Goal: Book appointment/travel/reservation

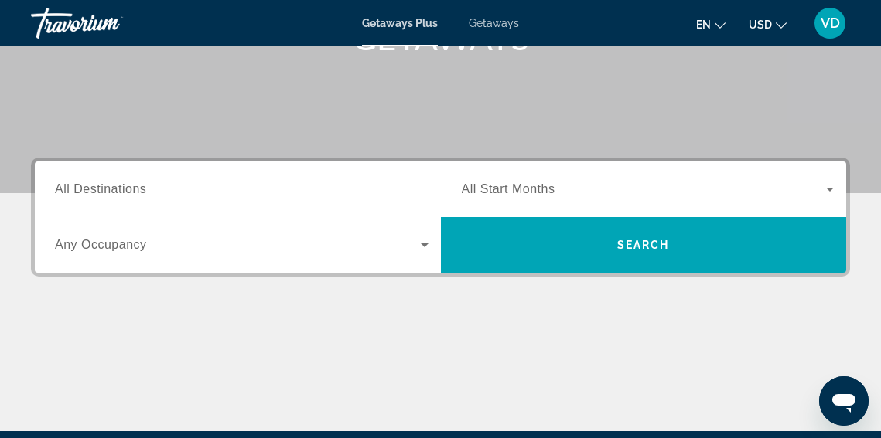
scroll to position [269, 0]
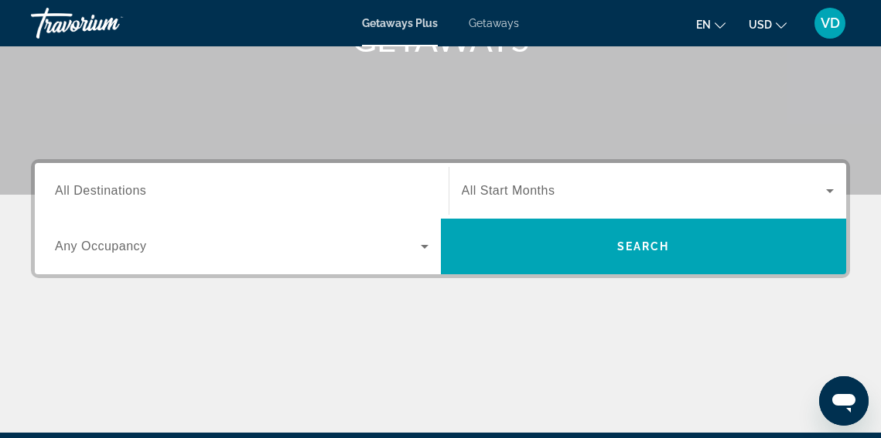
click at [172, 204] on div "Search widget" at bounding box center [241, 191] width 373 height 44
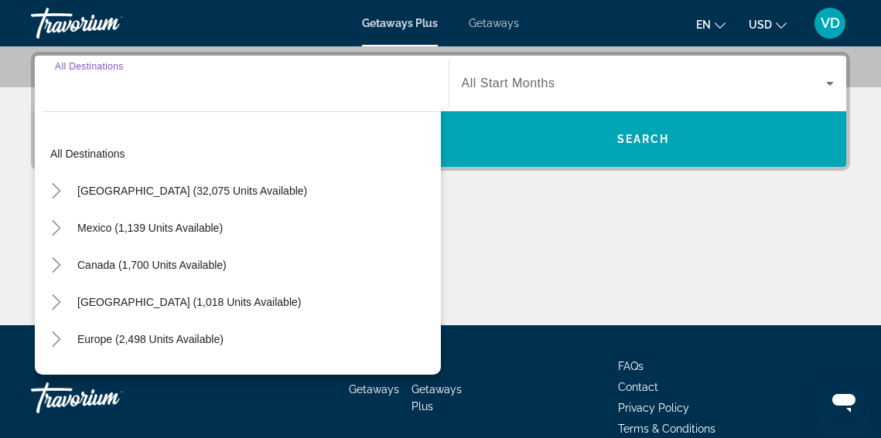
scroll to position [378, 0]
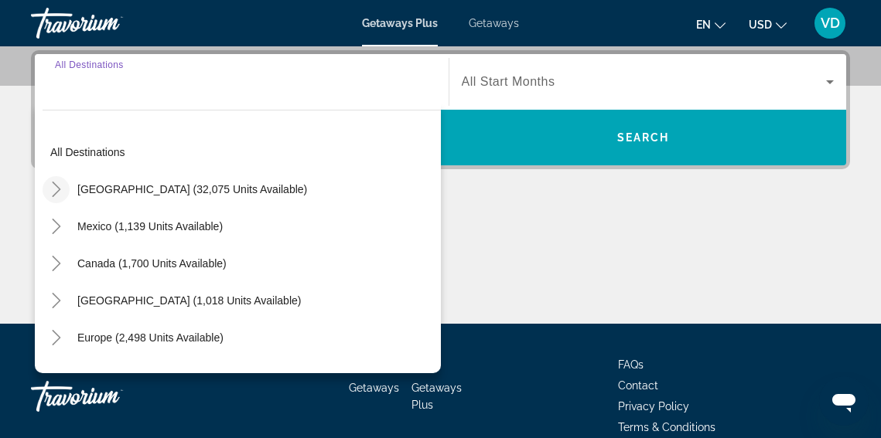
click at [58, 189] on icon "Toggle United States (32,075 units available)" at bounding box center [56, 189] width 15 height 15
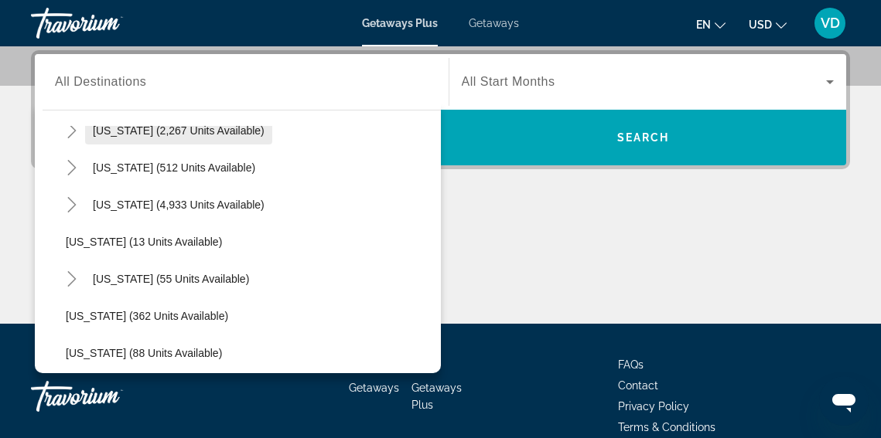
scroll to position [187, 0]
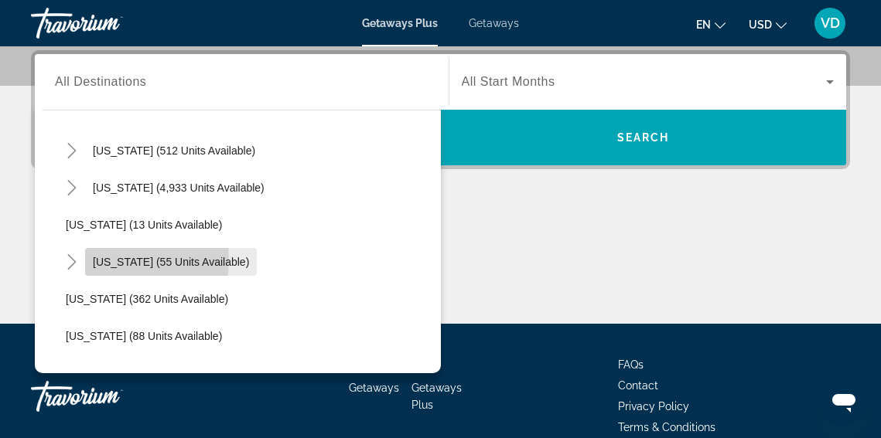
click at [111, 260] on span "[US_STATE] (55 units available)" at bounding box center [171, 262] width 156 height 12
type input "**********"
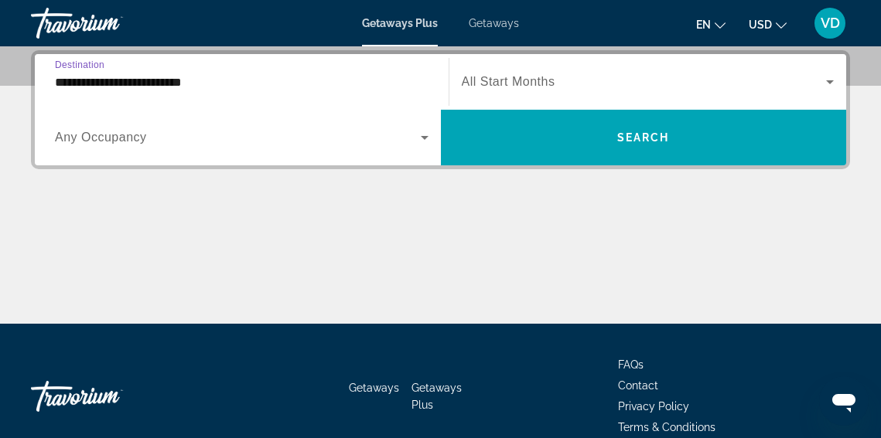
click at [427, 136] on icon "Search widget" at bounding box center [425, 138] width 8 height 4
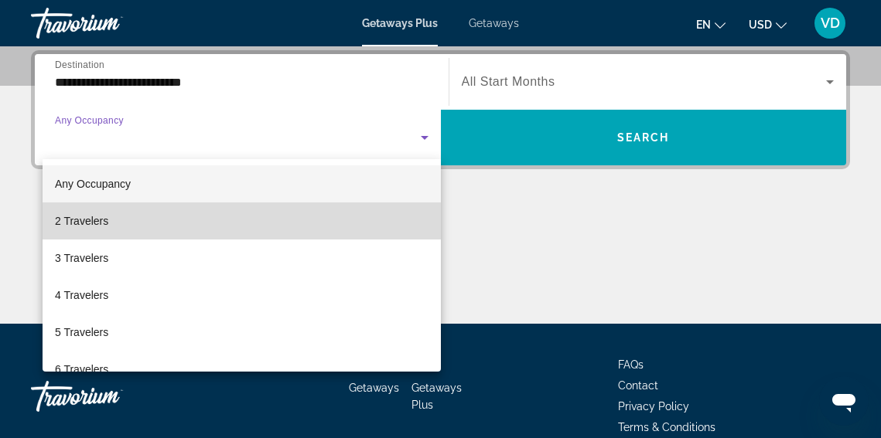
click at [387, 218] on mat-option "2 Travelers" at bounding box center [242, 221] width 398 height 37
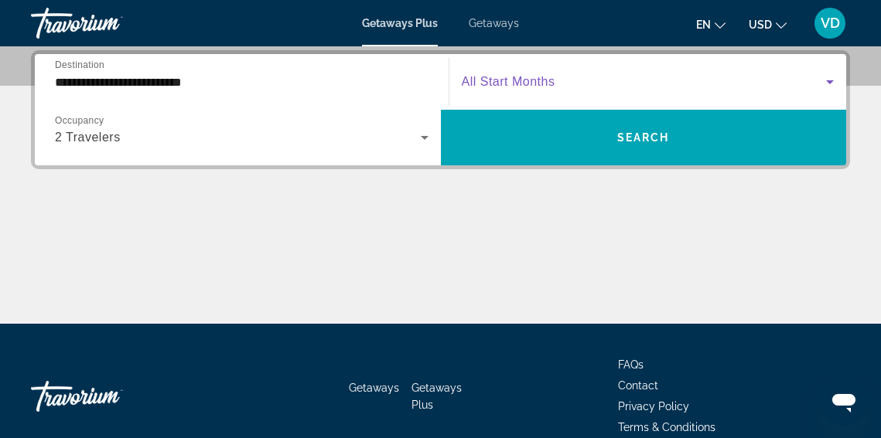
click at [827, 87] on icon "Search widget" at bounding box center [829, 82] width 19 height 19
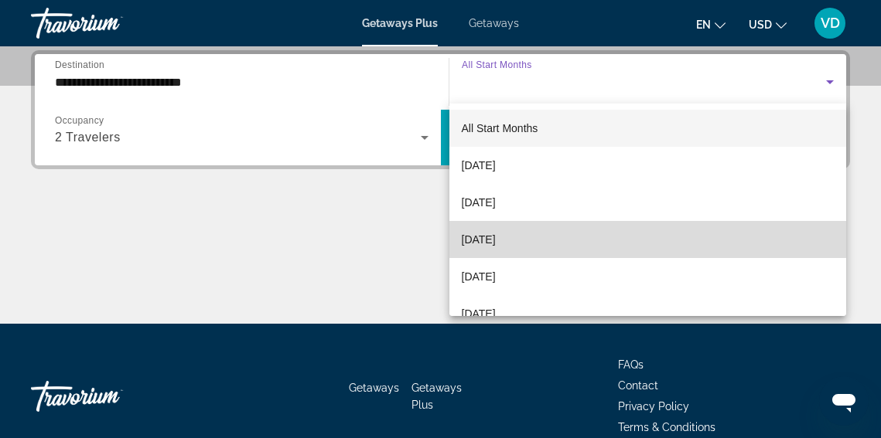
click at [761, 234] on mat-option "[DATE]" at bounding box center [647, 239] width 397 height 37
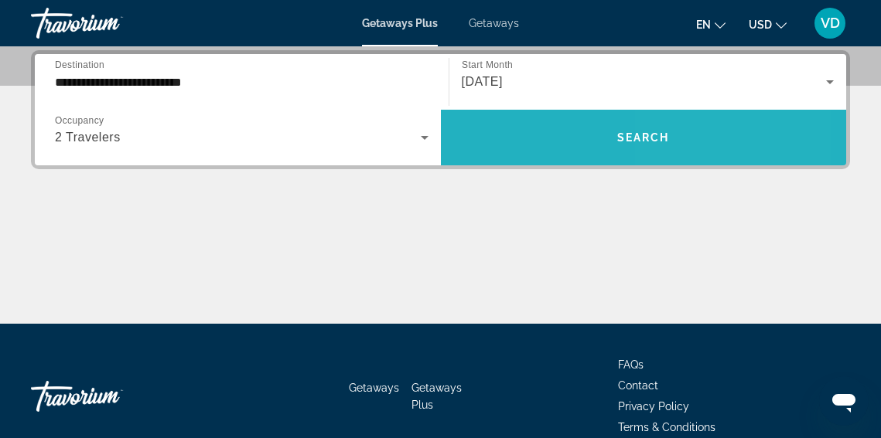
click at [673, 147] on span "Search widget" at bounding box center [644, 137] width 406 height 37
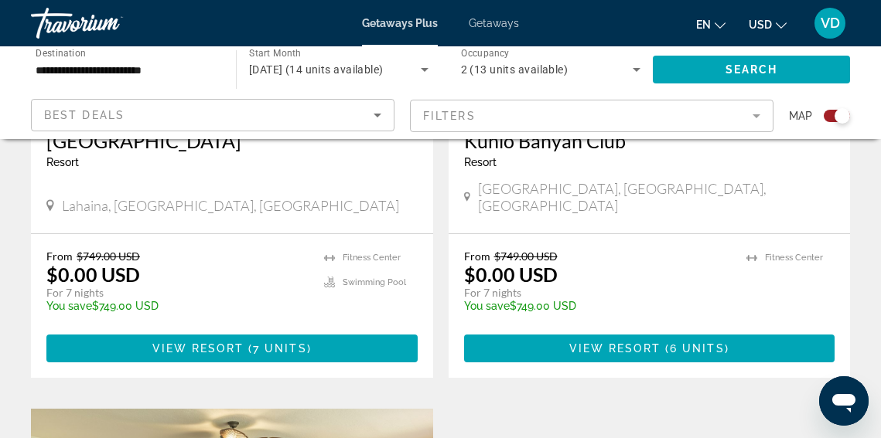
scroll to position [813, 0]
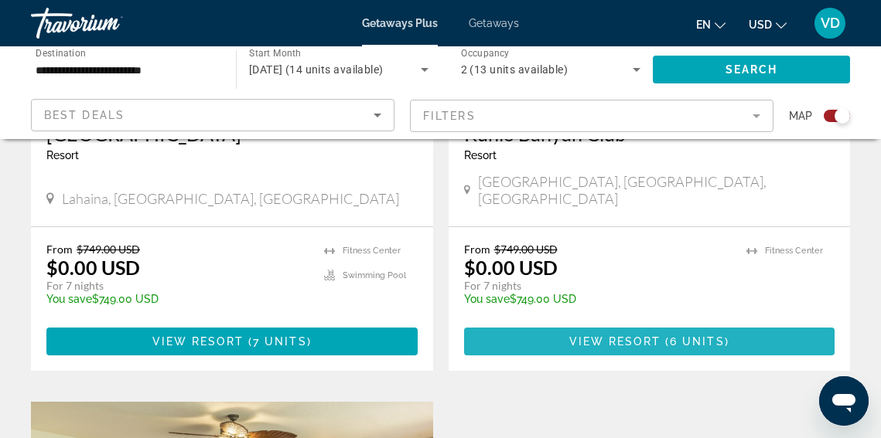
click at [646, 336] on span "View Resort" at bounding box center [614, 342] width 91 height 12
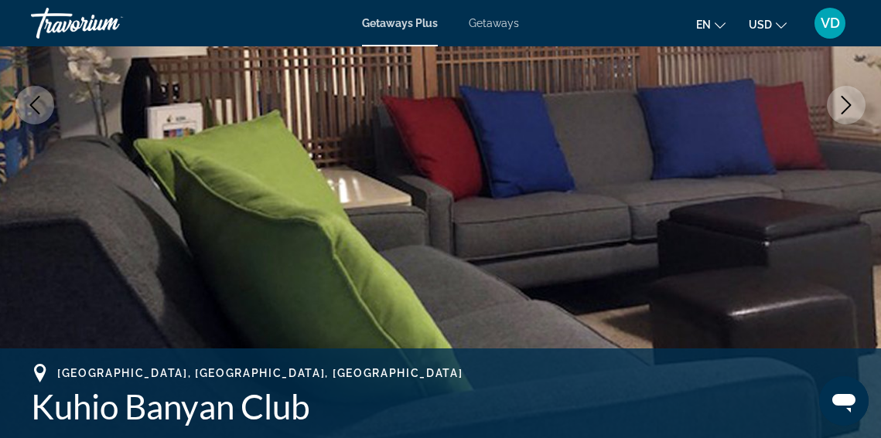
scroll to position [298, 0]
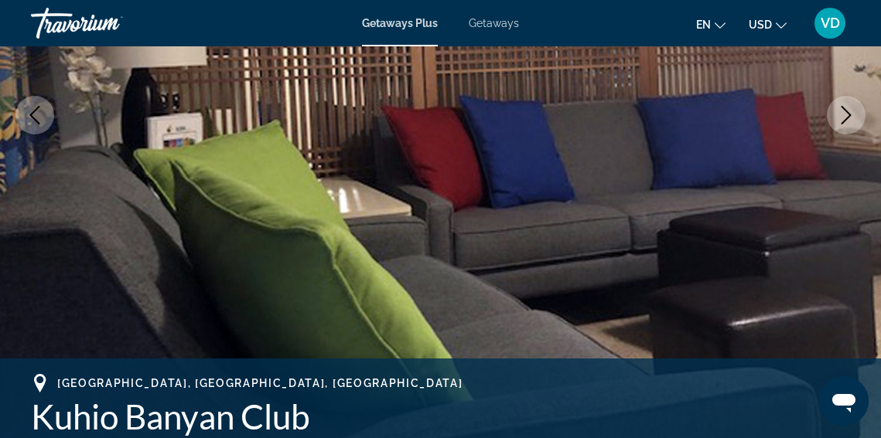
click at [844, 113] on icon "Next image" at bounding box center [846, 115] width 19 height 19
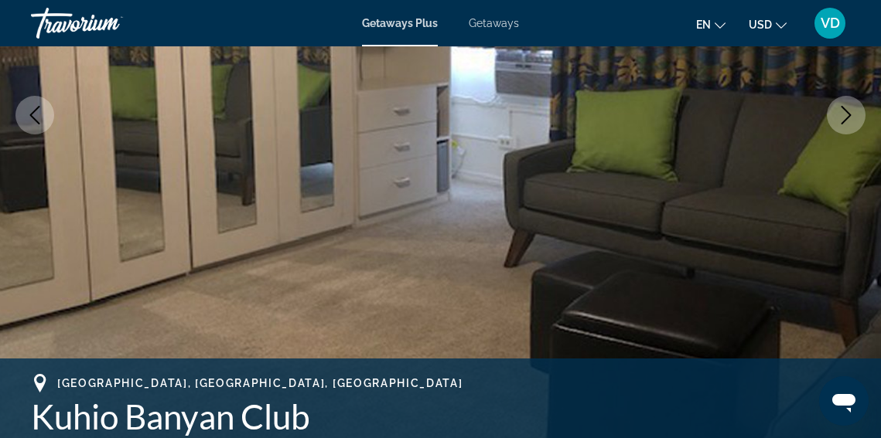
click at [844, 113] on icon "Next image" at bounding box center [846, 115] width 19 height 19
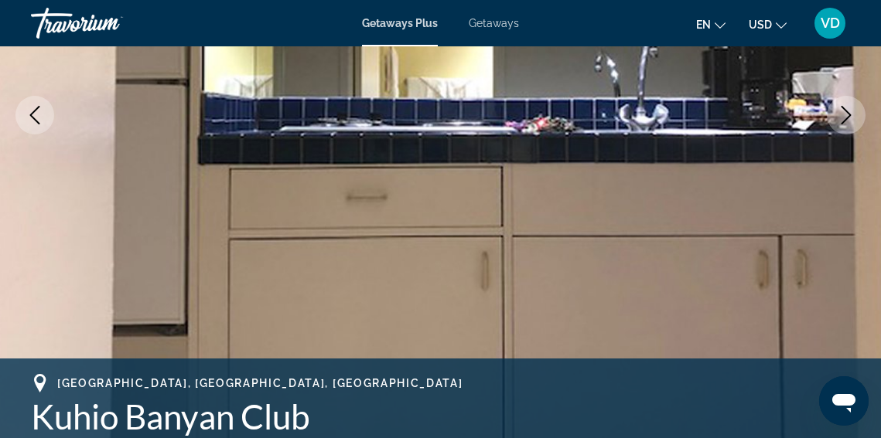
click at [844, 114] on icon "Next image" at bounding box center [846, 115] width 19 height 19
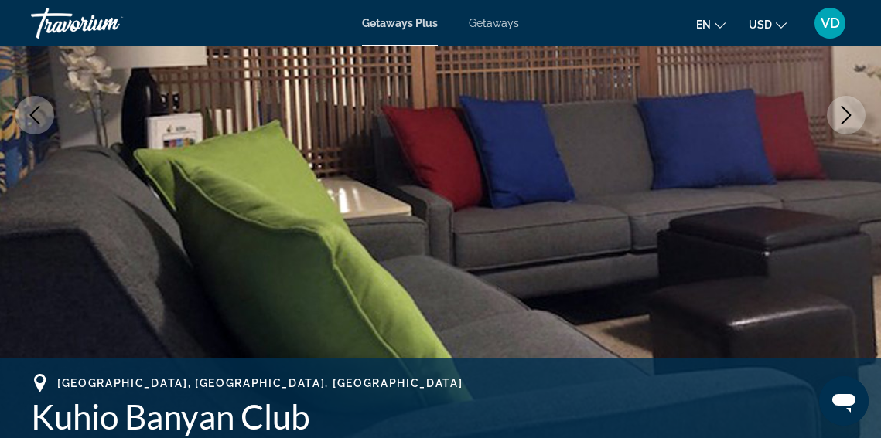
click at [844, 114] on icon "Next image" at bounding box center [846, 115] width 19 height 19
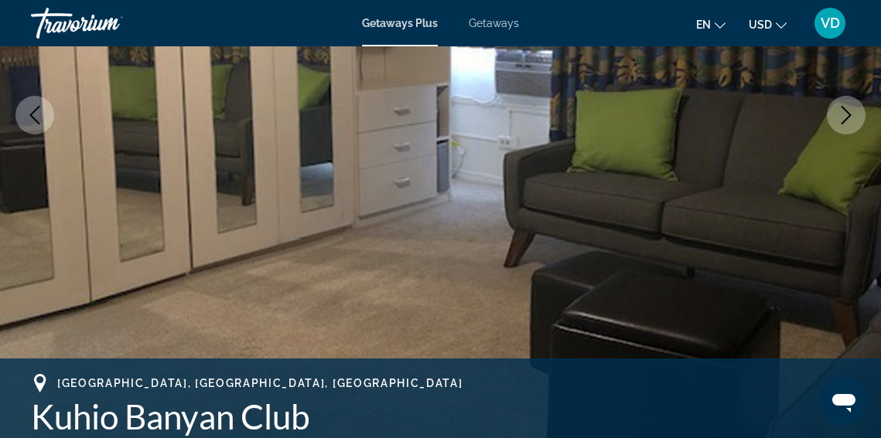
click at [844, 114] on icon "Next image" at bounding box center [846, 115] width 19 height 19
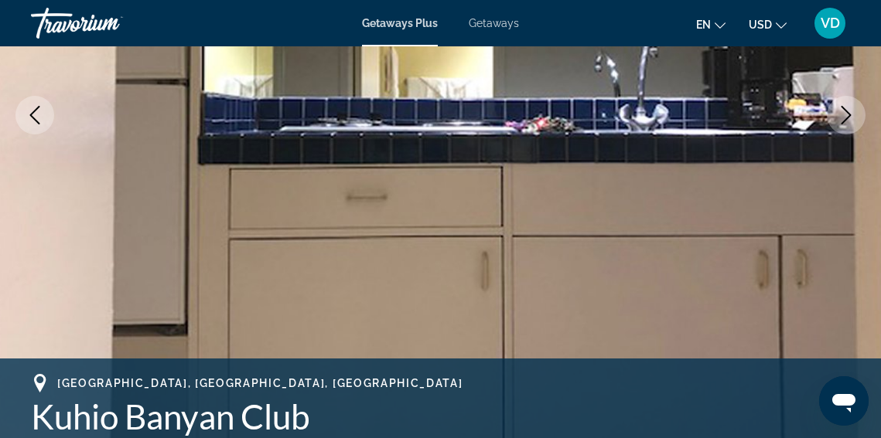
click at [844, 114] on icon "Next image" at bounding box center [846, 115] width 19 height 19
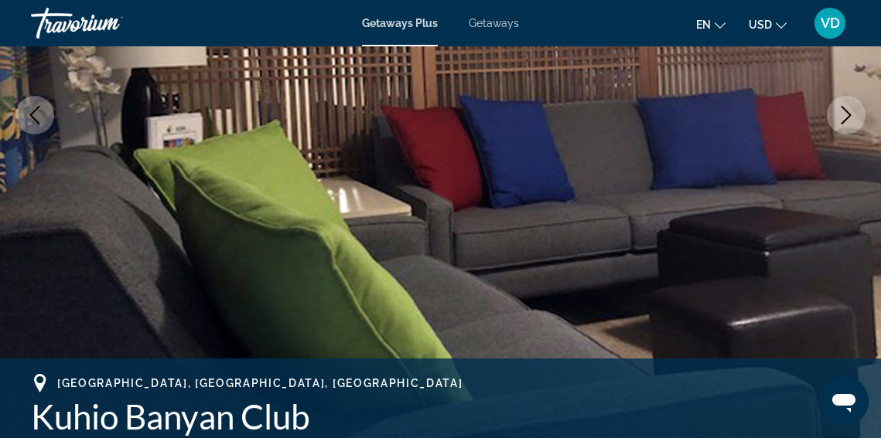
click at [844, 114] on icon "Next image" at bounding box center [846, 115] width 19 height 19
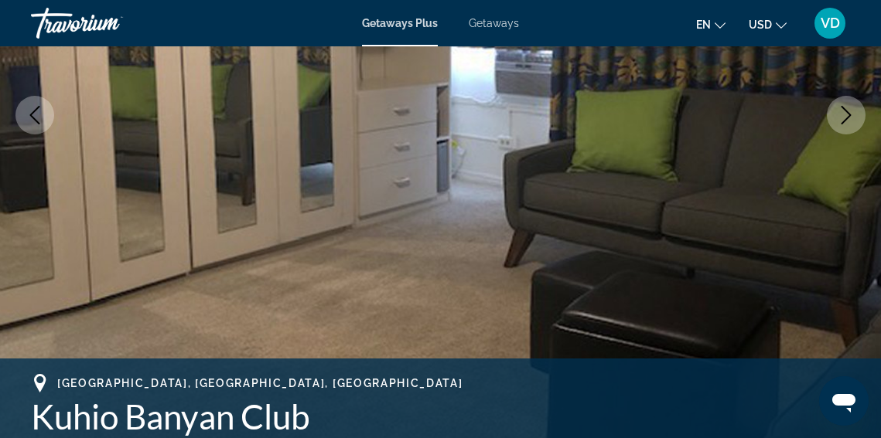
click at [844, 114] on icon "Next image" at bounding box center [846, 115] width 19 height 19
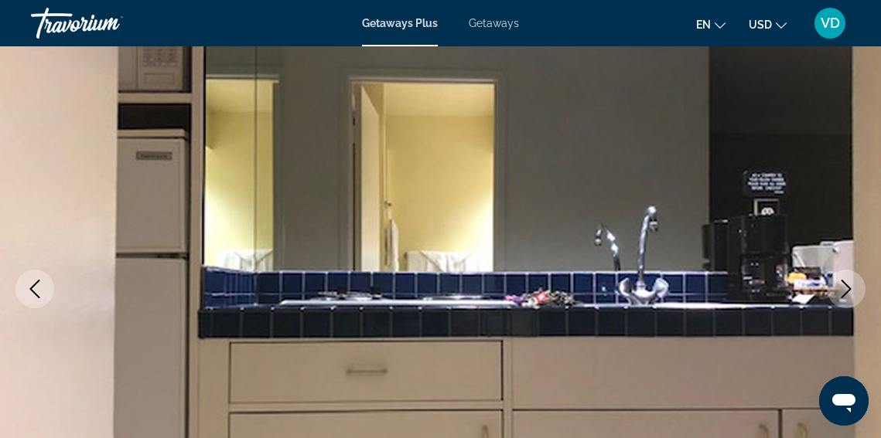
scroll to position [0, 0]
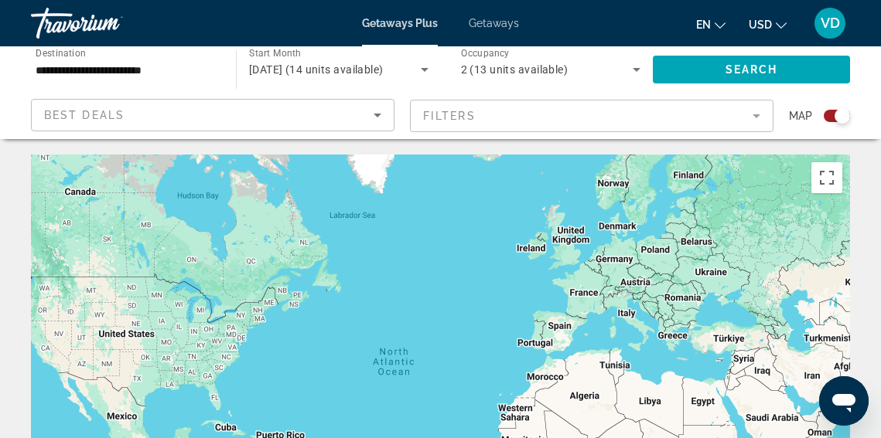
click at [489, 17] on span "Getaways" at bounding box center [494, 23] width 50 height 12
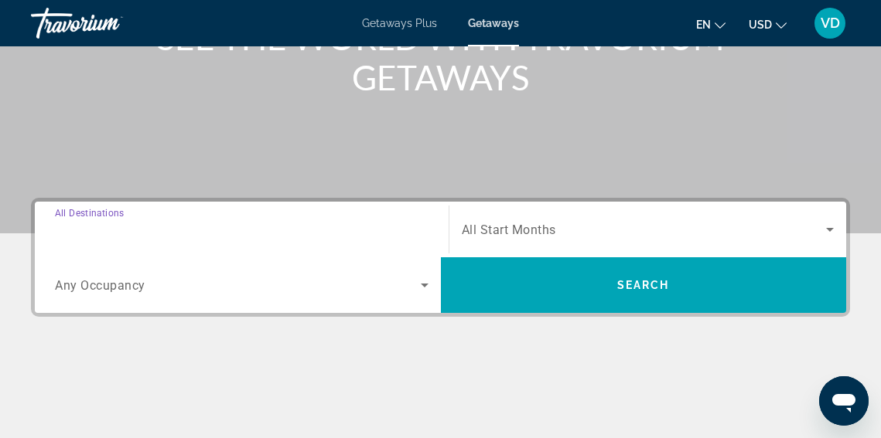
click at [175, 233] on input "Destination All Destinations" at bounding box center [241, 230] width 373 height 19
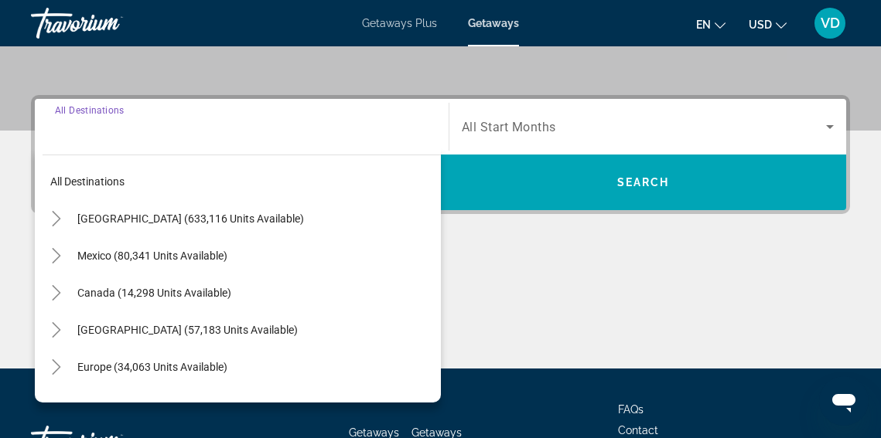
scroll to position [378, 0]
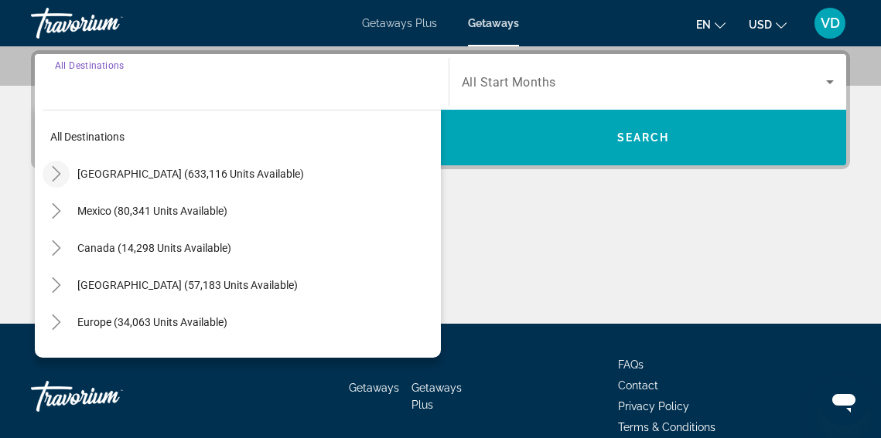
click at [56, 175] on icon "Toggle United States (633,116 units available)" at bounding box center [56, 173] width 15 height 15
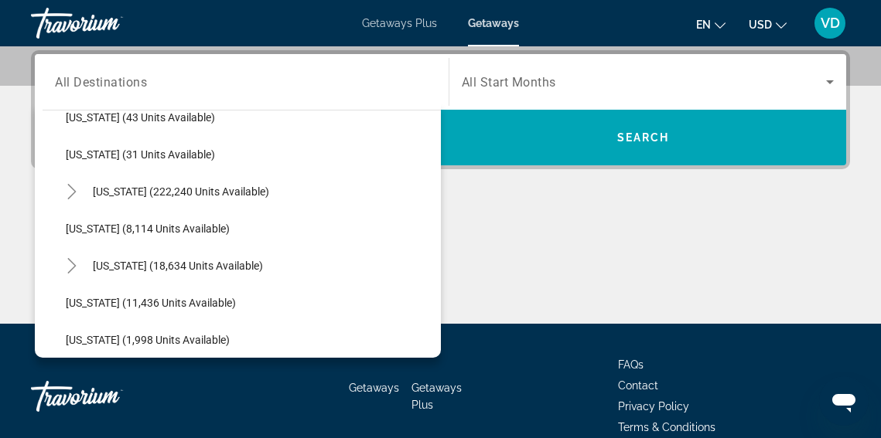
scroll to position [247, 0]
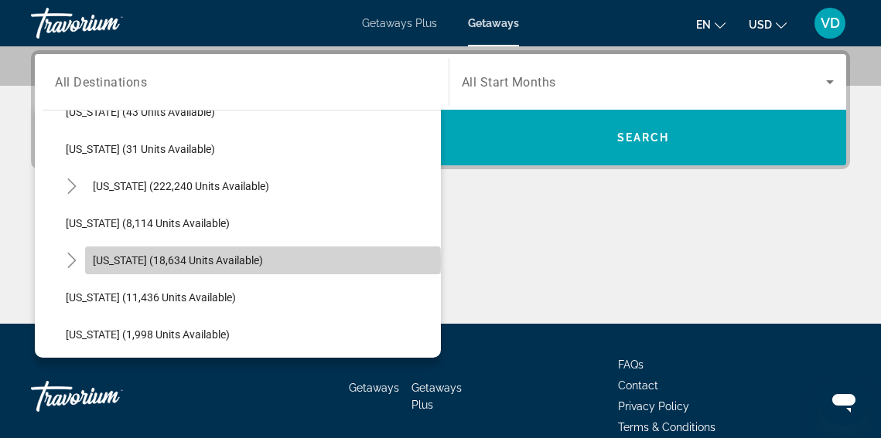
click at [99, 263] on span "[US_STATE] (18,634 units available)" at bounding box center [178, 260] width 170 height 12
type input "**********"
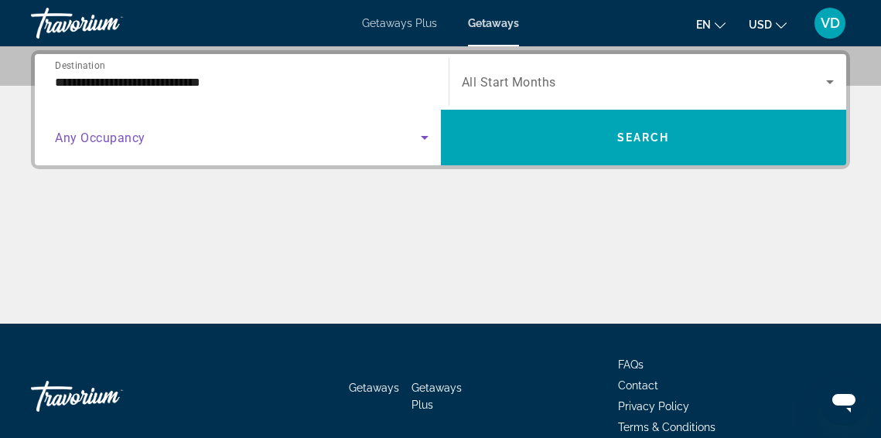
click at [411, 139] on span "Search widget" at bounding box center [238, 137] width 366 height 19
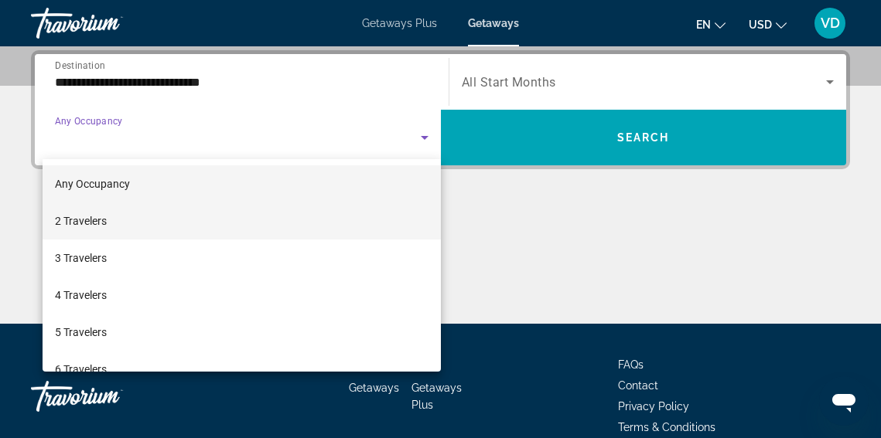
click at [338, 211] on mat-option "2 Travelers" at bounding box center [242, 221] width 398 height 37
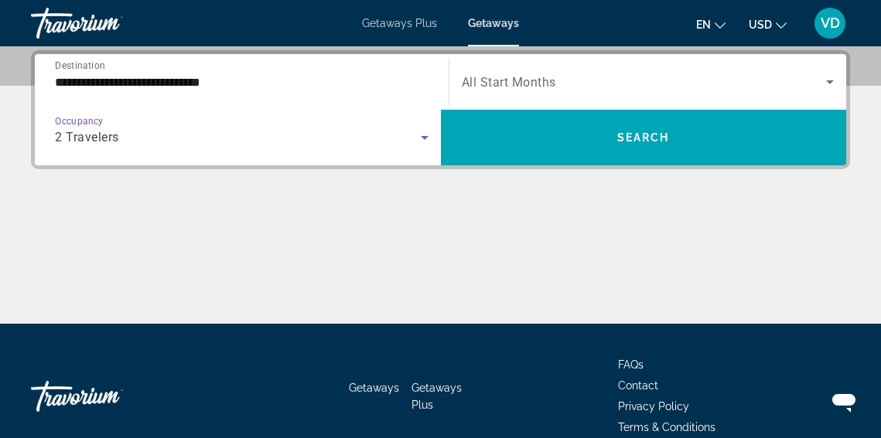
click at [798, 80] on span "Search widget" at bounding box center [644, 82] width 365 height 19
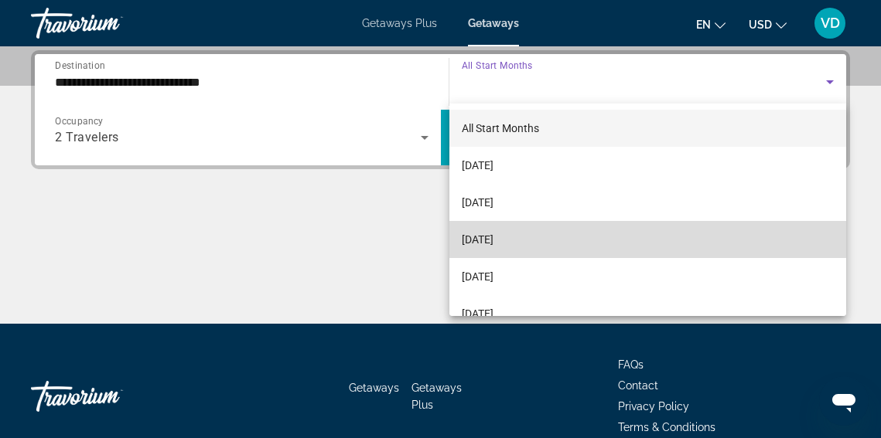
click at [619, 233] on mat-option "[DATE]" at bounding box center [647, 239] width 397 height 37
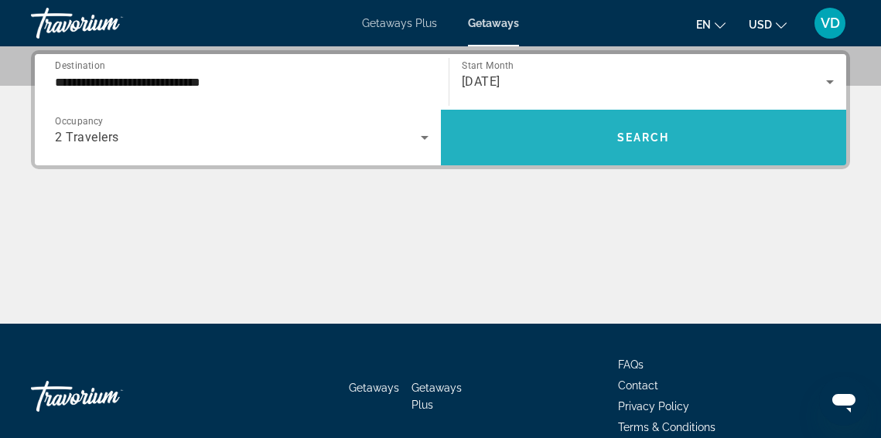
click at [648, 141] on span "Search" at bounding box center [643, 137] width 53 height 12
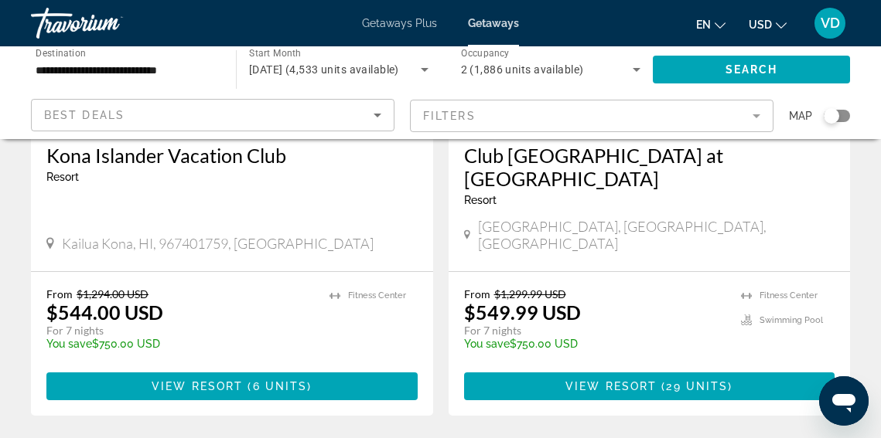
scroll to position [3144, 0]
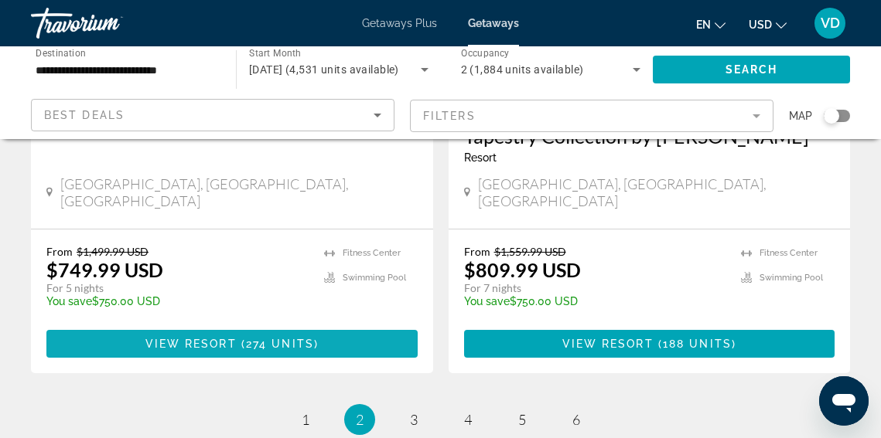
scroll to position [3207, 0]
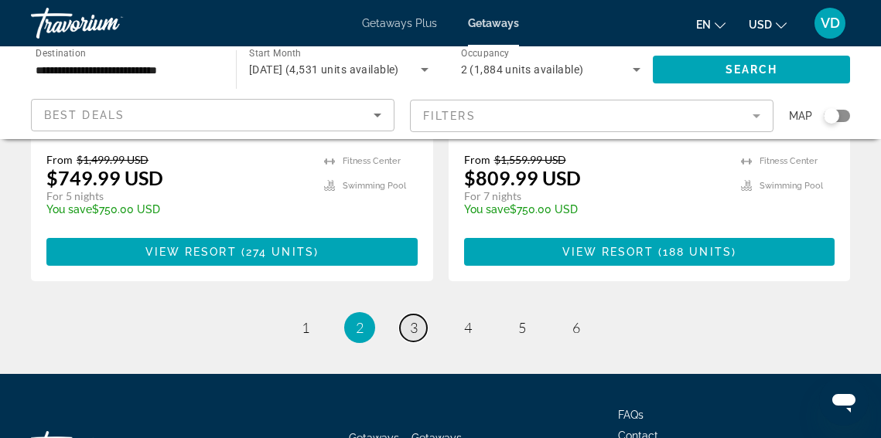
click at [417, 319] on span "3" at bounding box center [414, 327] width 8 height 17
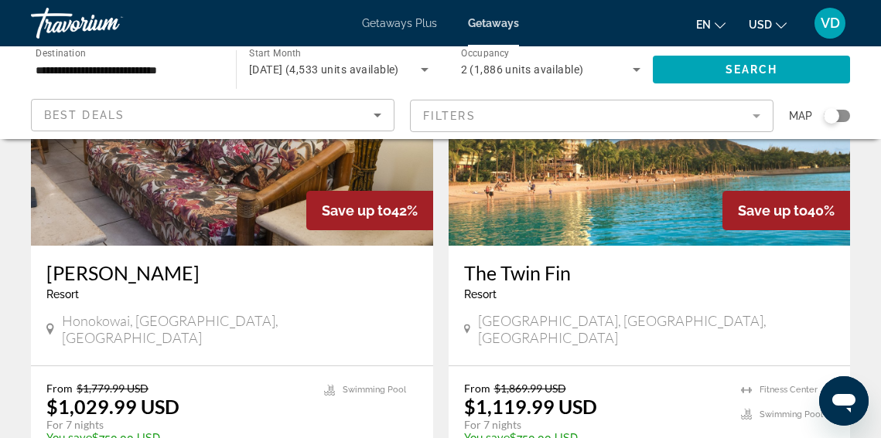
scroll to position [1331, 0]
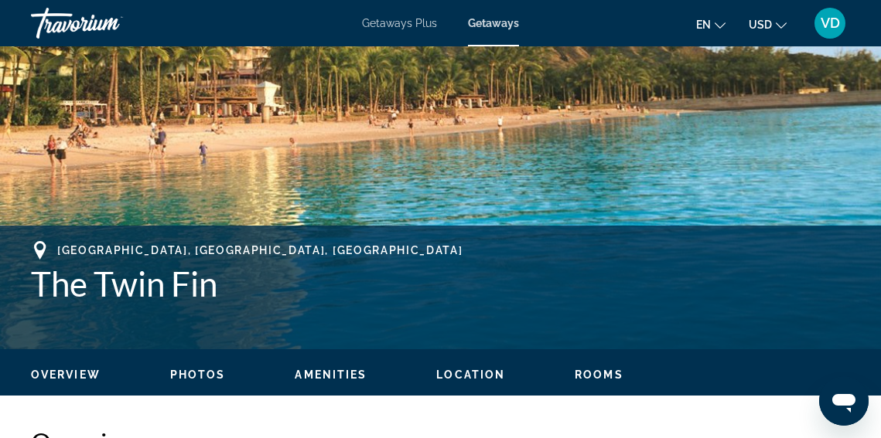
scroll to position [465, 0]
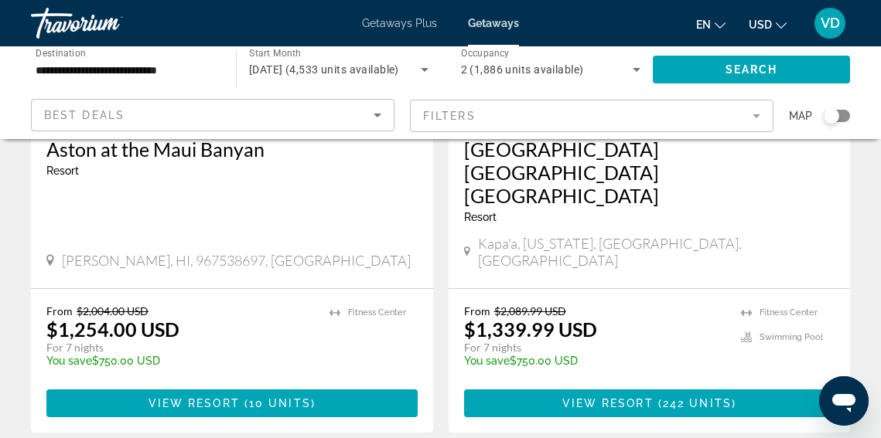
scroll to position [3184, 0]
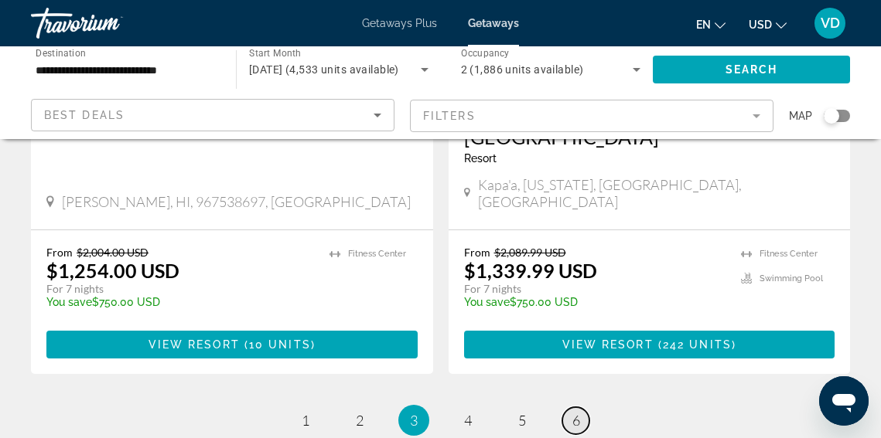
click at [571, 407] on link "page 6" at bounding box center [575, 420] width 27 height 27
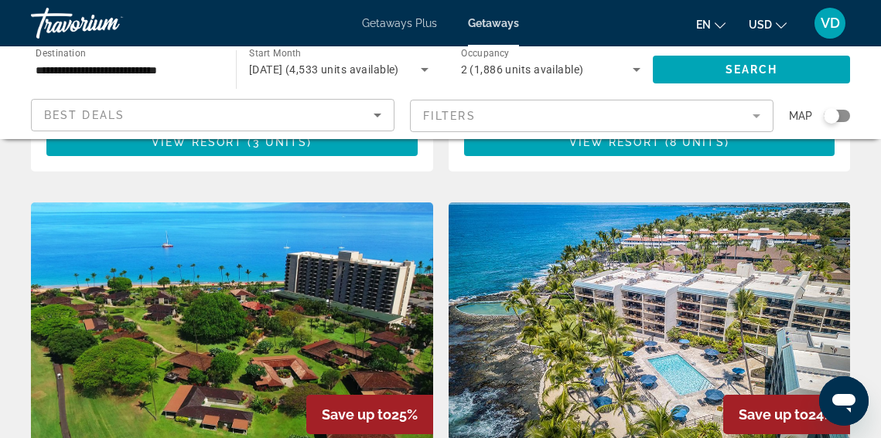
scroll to position [529, 0]
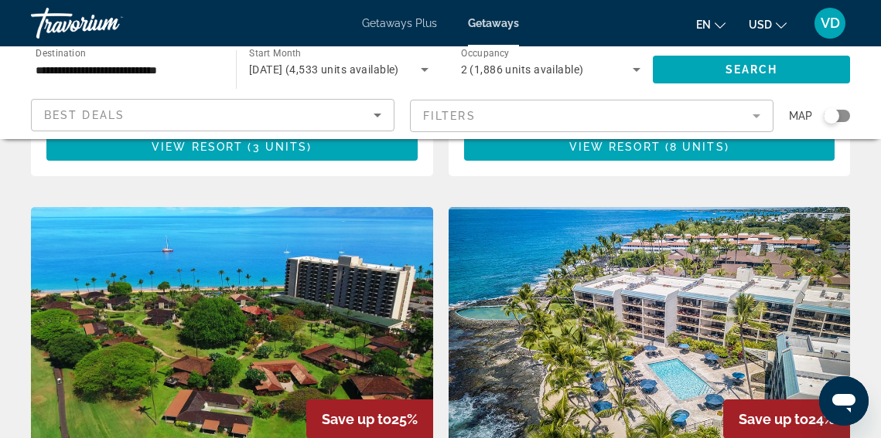
click at [394, 22] on span "Getaways Plus" at bounding box center [399, 23] width 75 height 12
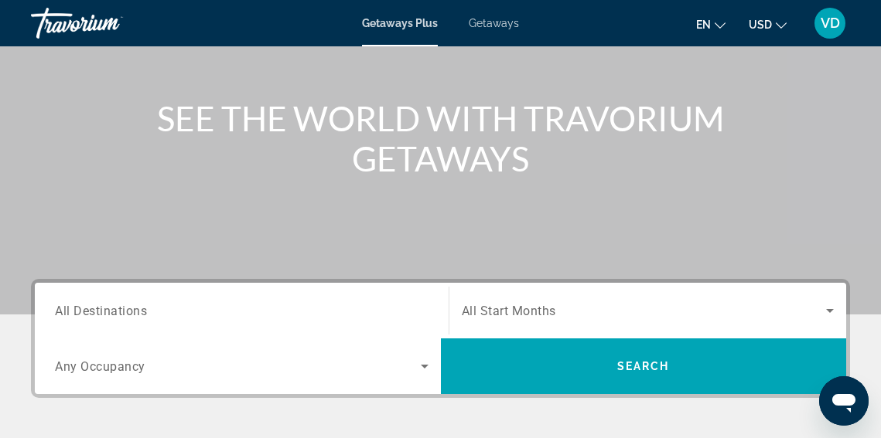
scroll to position [153, 0]
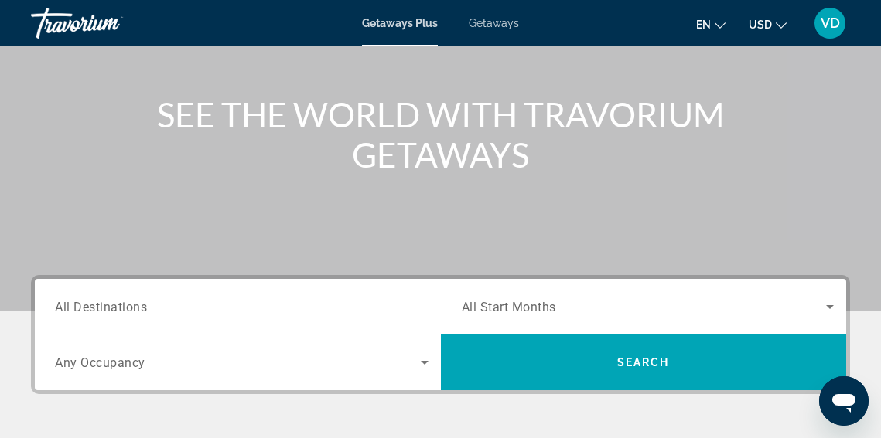
click at [143, 303] on span "All Destinations" at bounding box center [101, 306] width 92 height 15
click at [143, 303] on input "Destination All Destinations" at bounding box center [241, 307] width 373 height 19
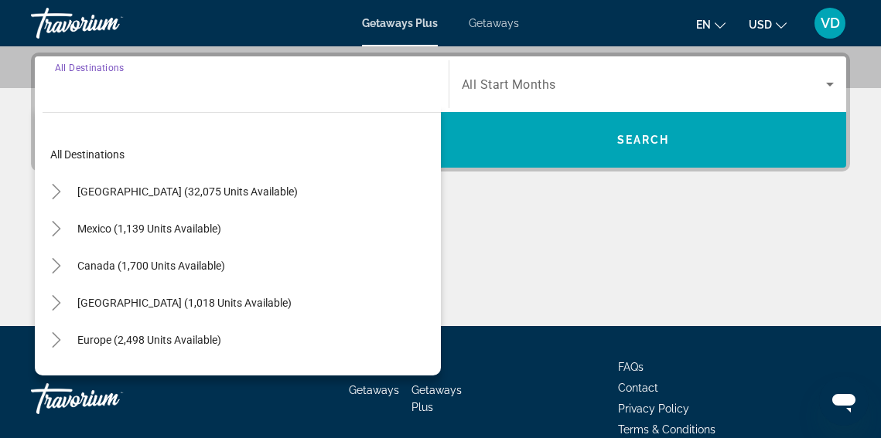
scroll to position [378, 0]
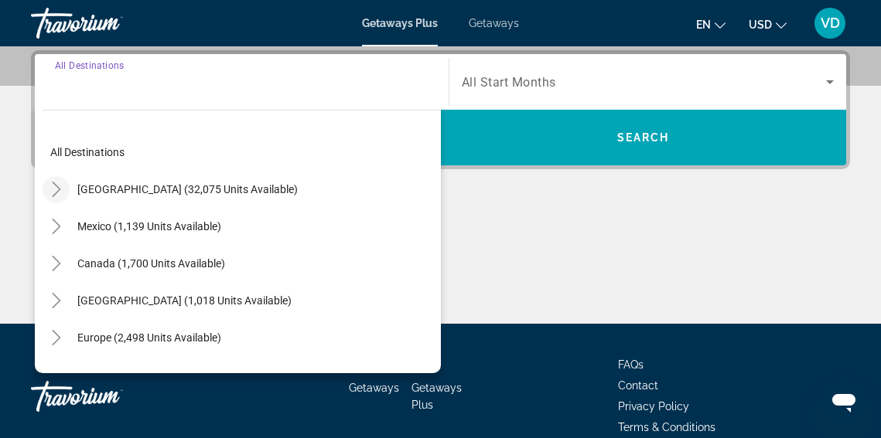
click at [58, 189] on icon "Toggle United States (32,075 units available)" at bounding box center [56, 189] width 15 height 15
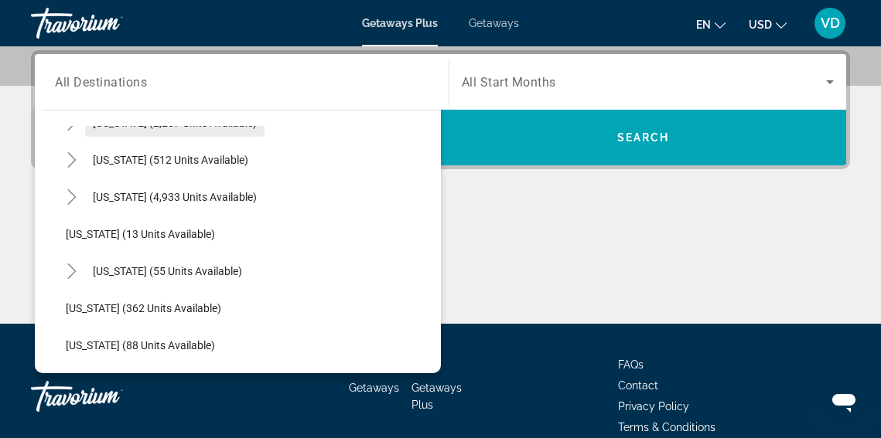
scroll to position [193, 0]
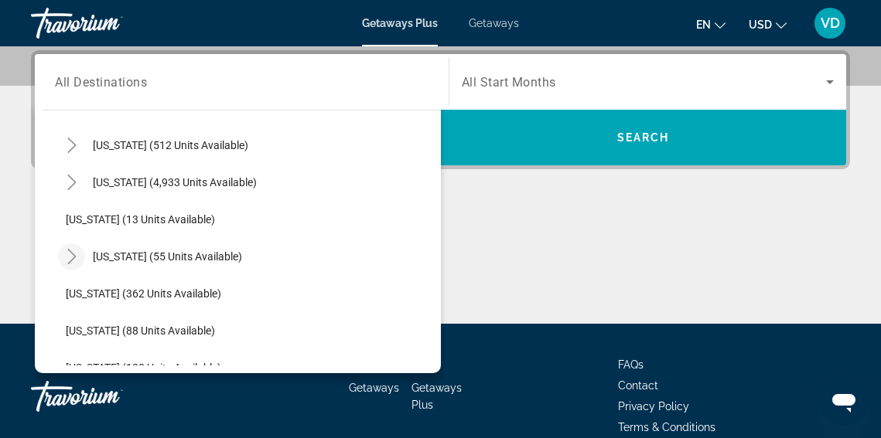
click at [73, 258] on icon "Toggle Hawaii (55 units available)" at bounding box center [71, 256] width 15 height 15
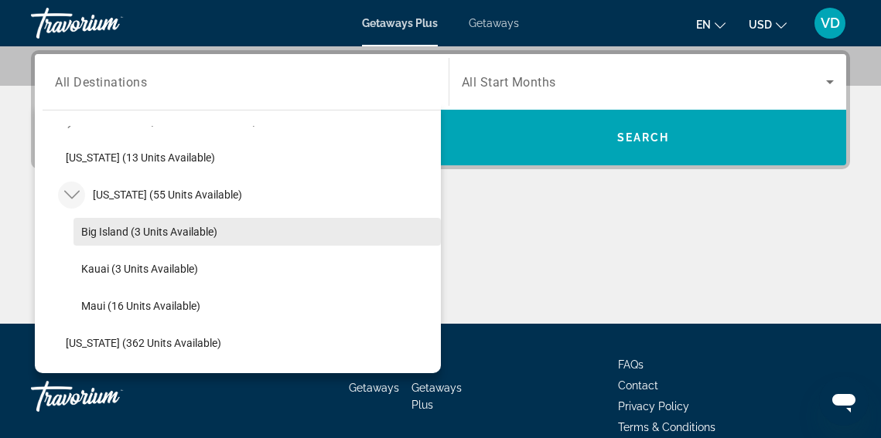
scroll to position [247, 0]
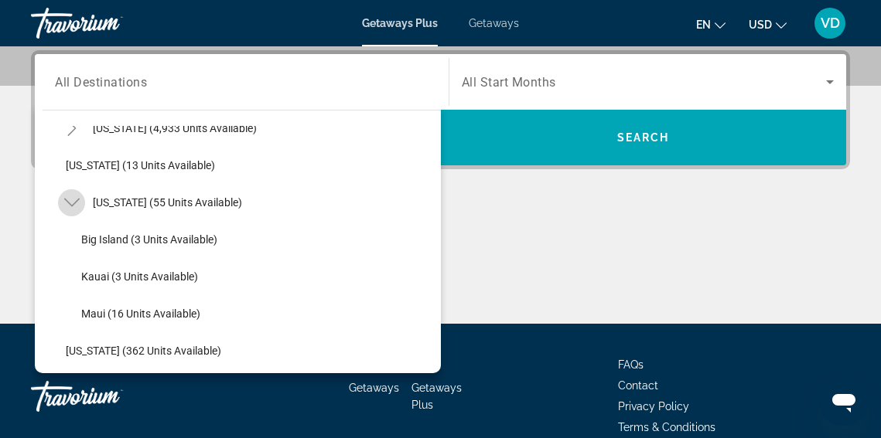
click at [74, 200] on icon "Toggle Hawaii (55 units available)" at bounding box center [71, 202] width 15 height 15
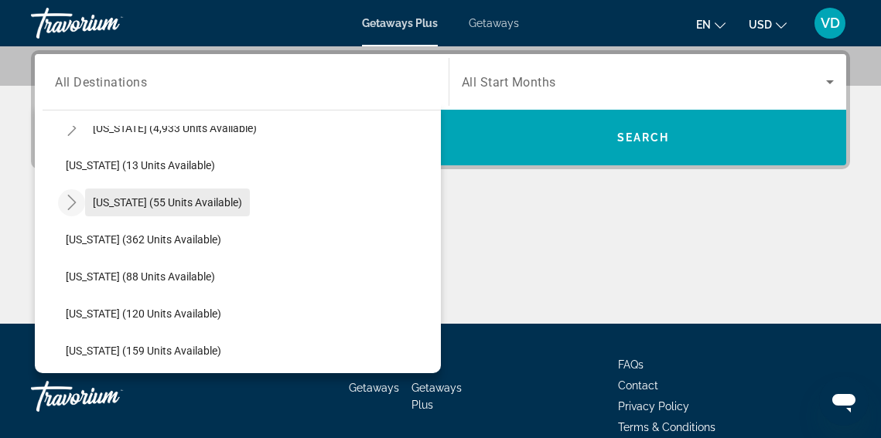
click at [103, 199] on span "[US_STATE] (55 units available)" at bounding box center [167, 202] width 149 height 12
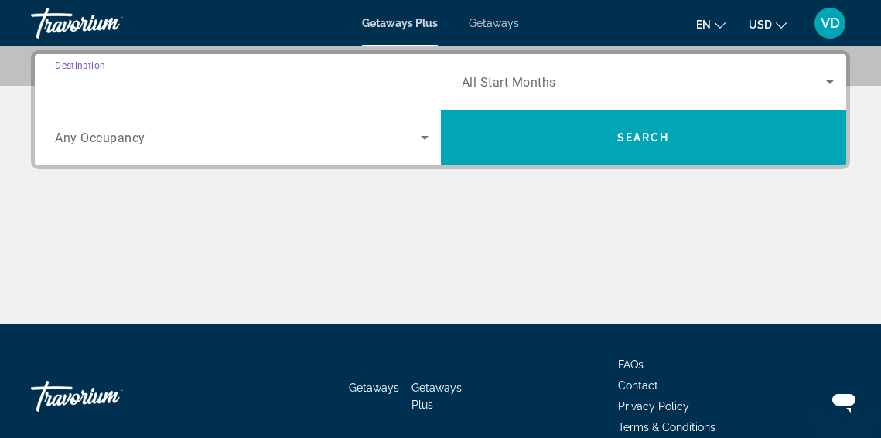
type input "**********"
click at [381, 147] on div "Search widget" at bounding box center [241, 137] width 373 height 43
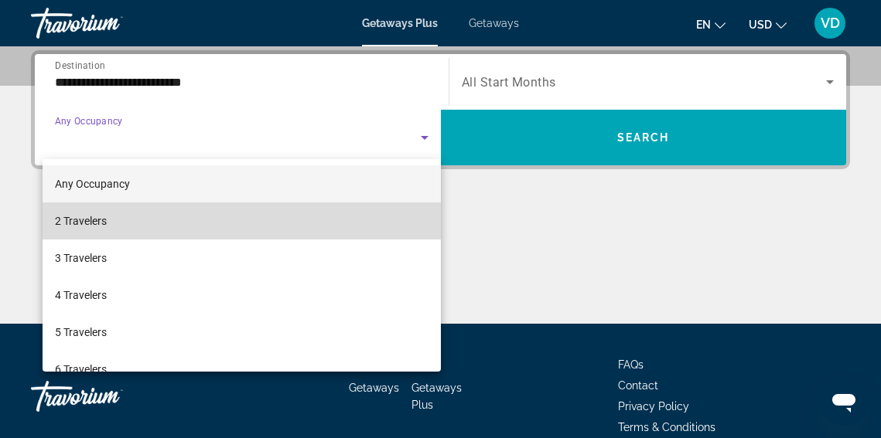
click at [303, 215] on mat-option "2 Travelers" at bounding box center [242, 221] width 398 height 37
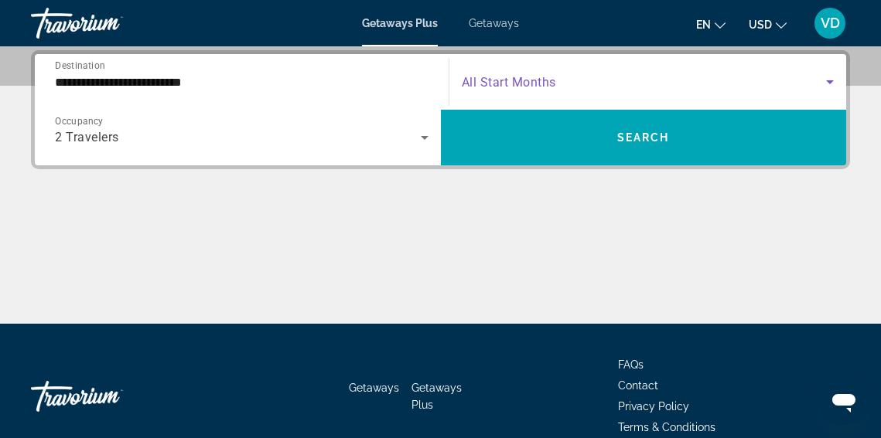
click at [829, 80] on icon "Search widget" at bounding box center [830, 82] width 8 height 4
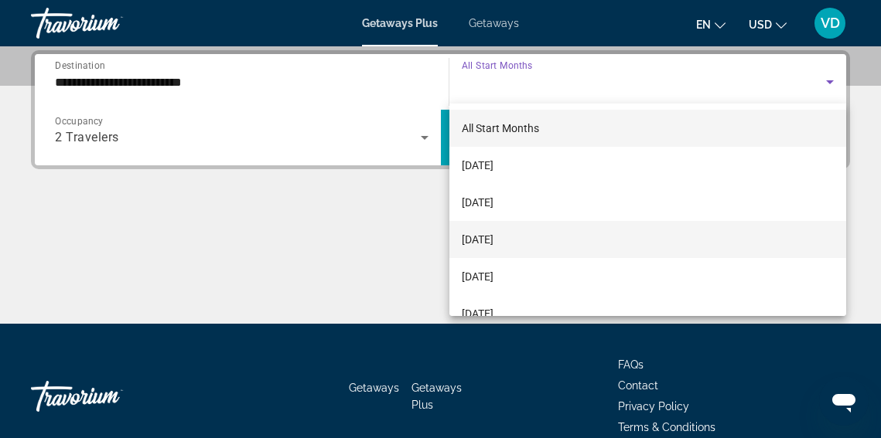
click at [680, 234] on mat-option "[DATE]" at bounding box center [647, 239] width 397 height 37
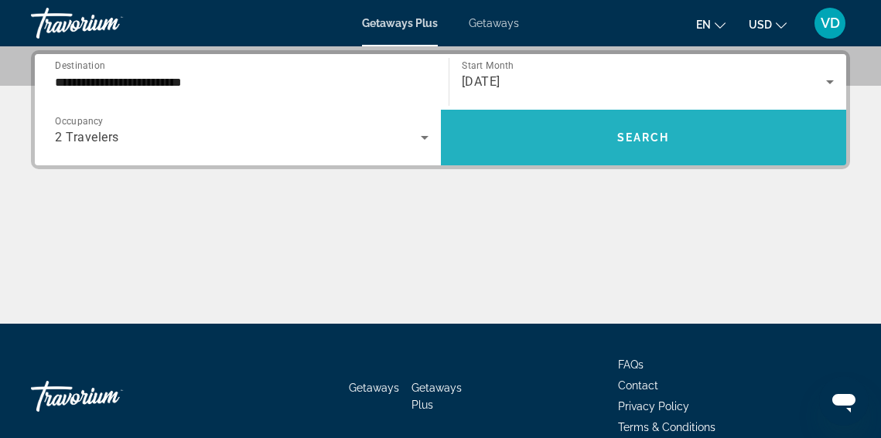
click at [667, 132] on span "Search" at bounding box center [643, 137] width 53 height 12
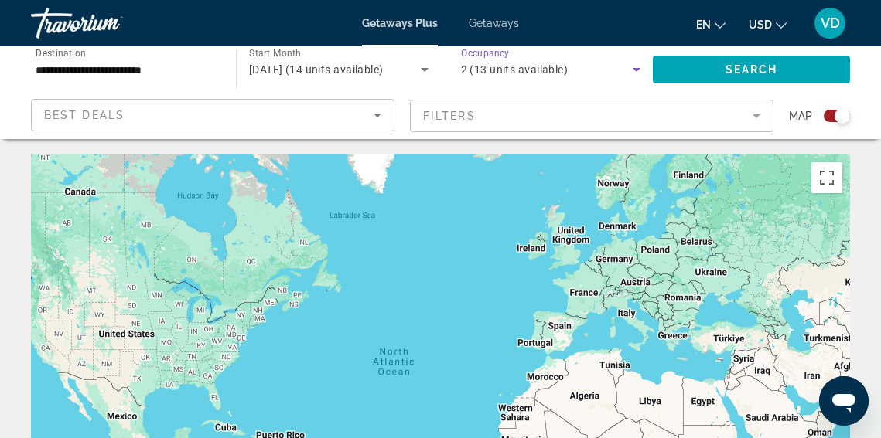
click at [638, 70] on icon "Search widget" at bounding box center [636, 69] width 19 height 19
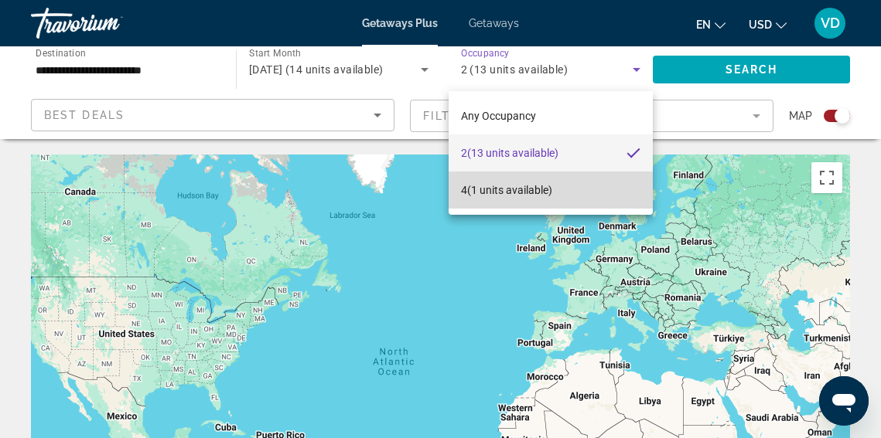
click at [571, 192] on mat-option "4 (1 units available)" at bounding box center [550, 190] width 205 height 37
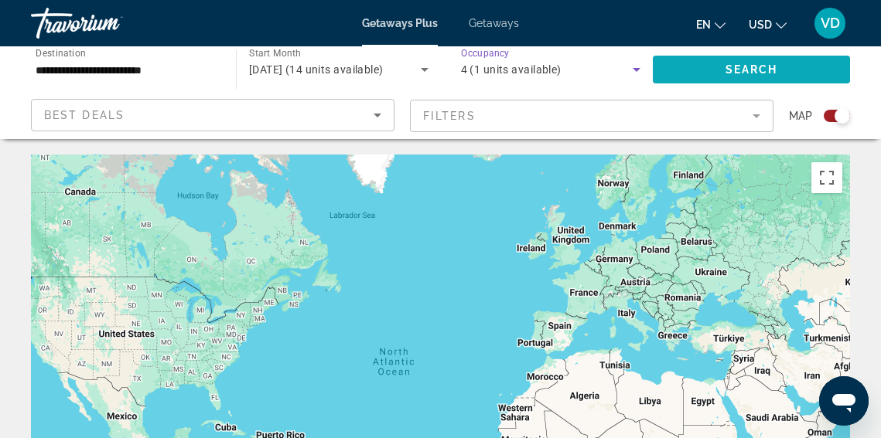
click at [710, 63] on span "Search widget" at bounding box center [751, 69] width 197 height 37
